Goal: Task Accomplishment & Management: Use online tool/utility

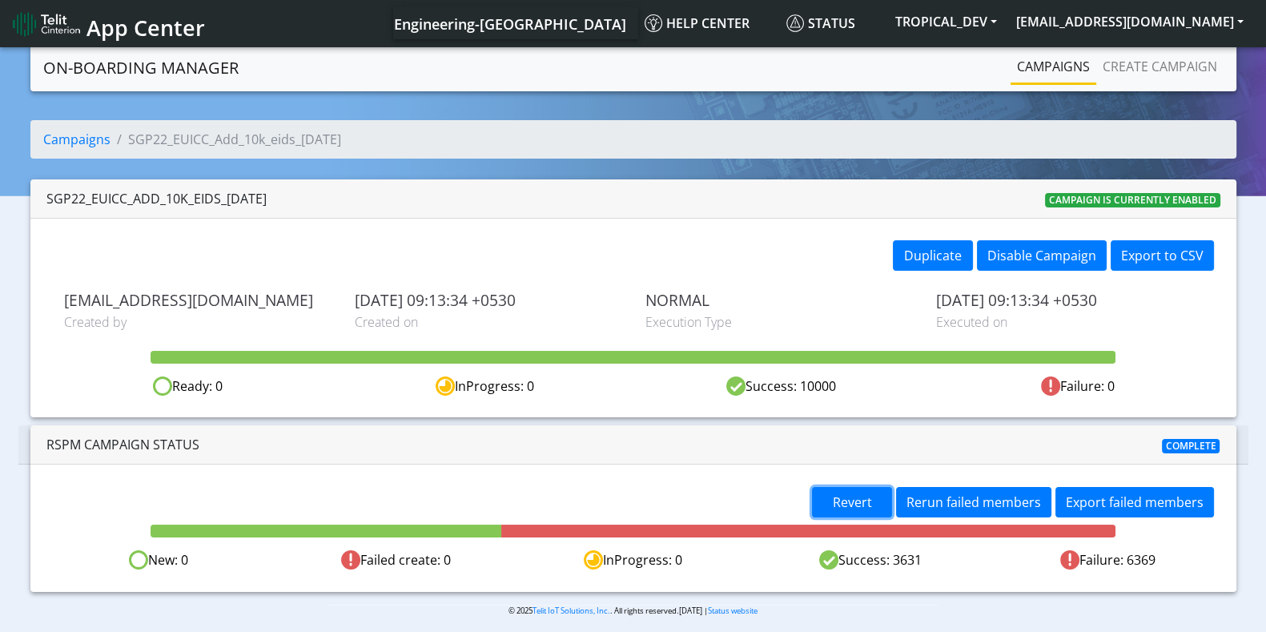
drag, startPoint x: 854, startPoint y: 497, endPoint x: 654, endPoint y: 412, distance: 216.7
click at [654, 412] on div "Campaigns SGP22_EUICC_Add_10k_eids_6Oct SGP22_EUICC_Add_10k_eids_6Oct Campaign …" at bounding box center [633, 356] width 1206 height 472
click at [1046, 66] on link "Campaigns" at bounding box center [1053, 66] width 86 height 32
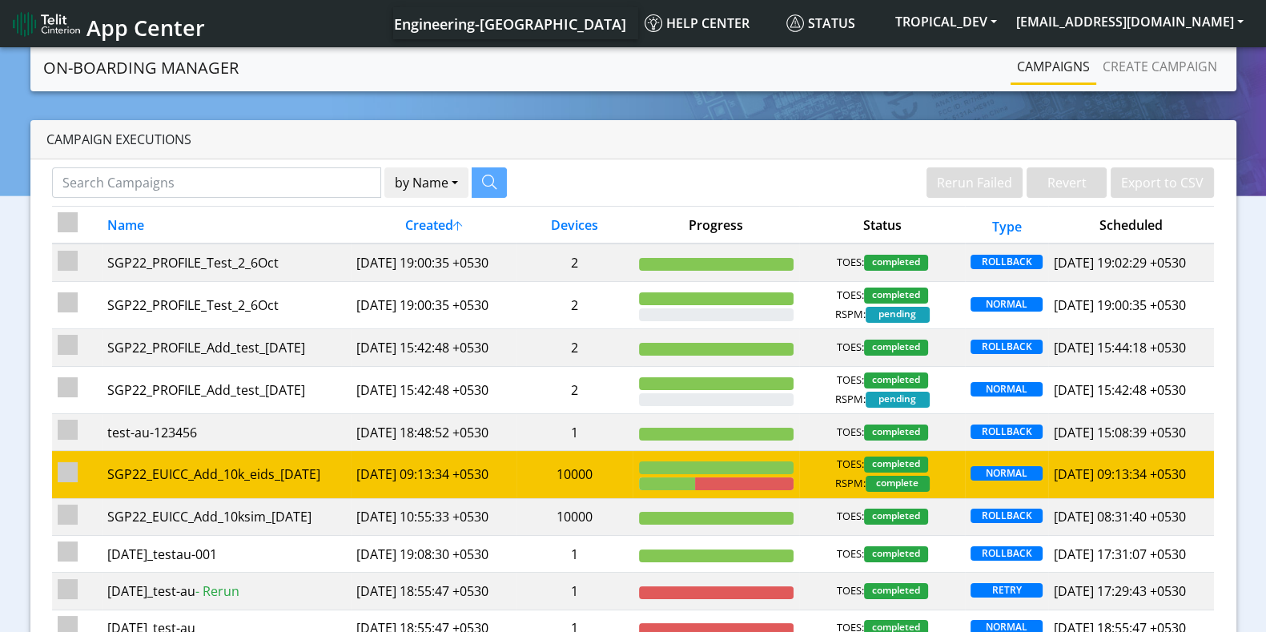
click at [464, 498] on td "2025-10-06 09:13:34 +0530" at bounding box center [434, 474] width 166 height 47
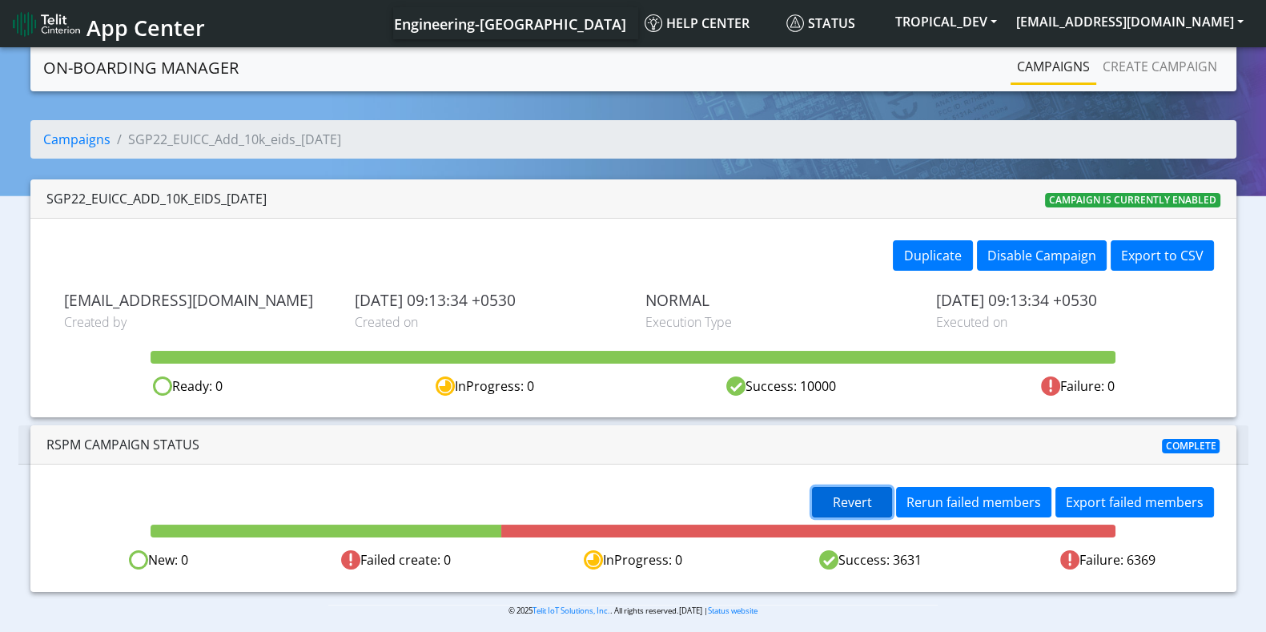
click at [855, 501] on span "Revert" at bounding box center [852, 502] width 39 height 18
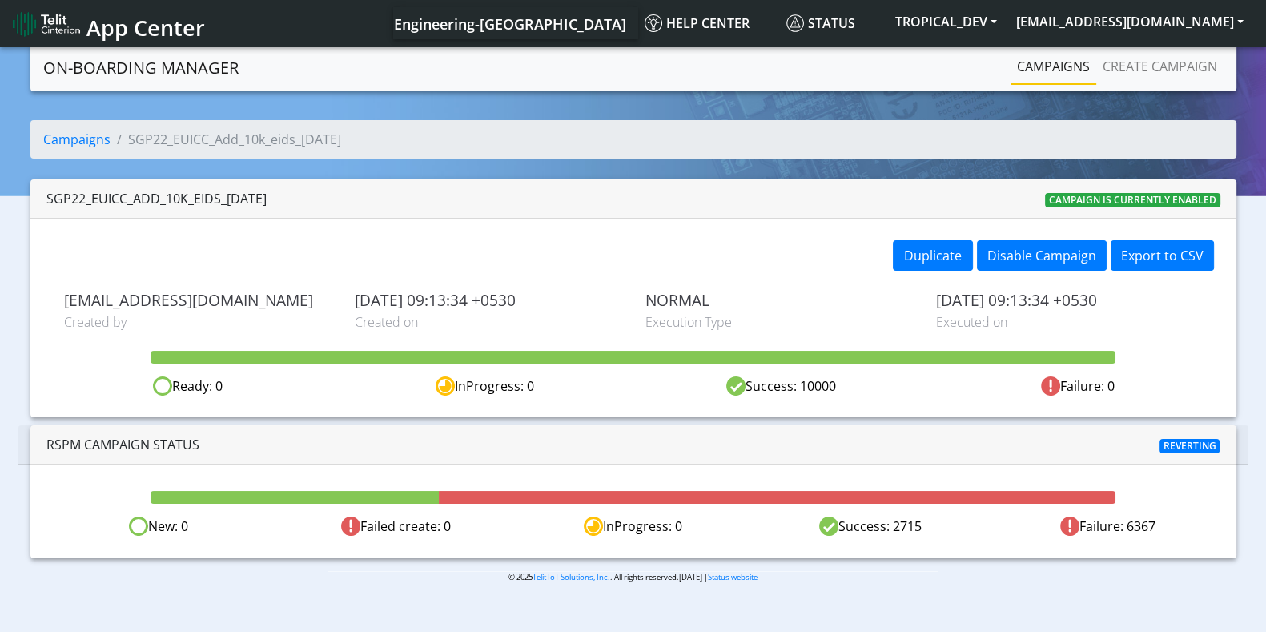
click at [878, 526] on div "Success: 2715" at bounding box center [870, 526] width 237 height 20
drag, startPoint x: 934, startPoint y: 526, endPoint x: 834, endPoint y: 533, distance: 100.3
click at [837, 534] on div "Success: 1920" at bounding box center [870, 526] width 237 height 20
